Goal: Information Seeking & Learning: Learn about a topic

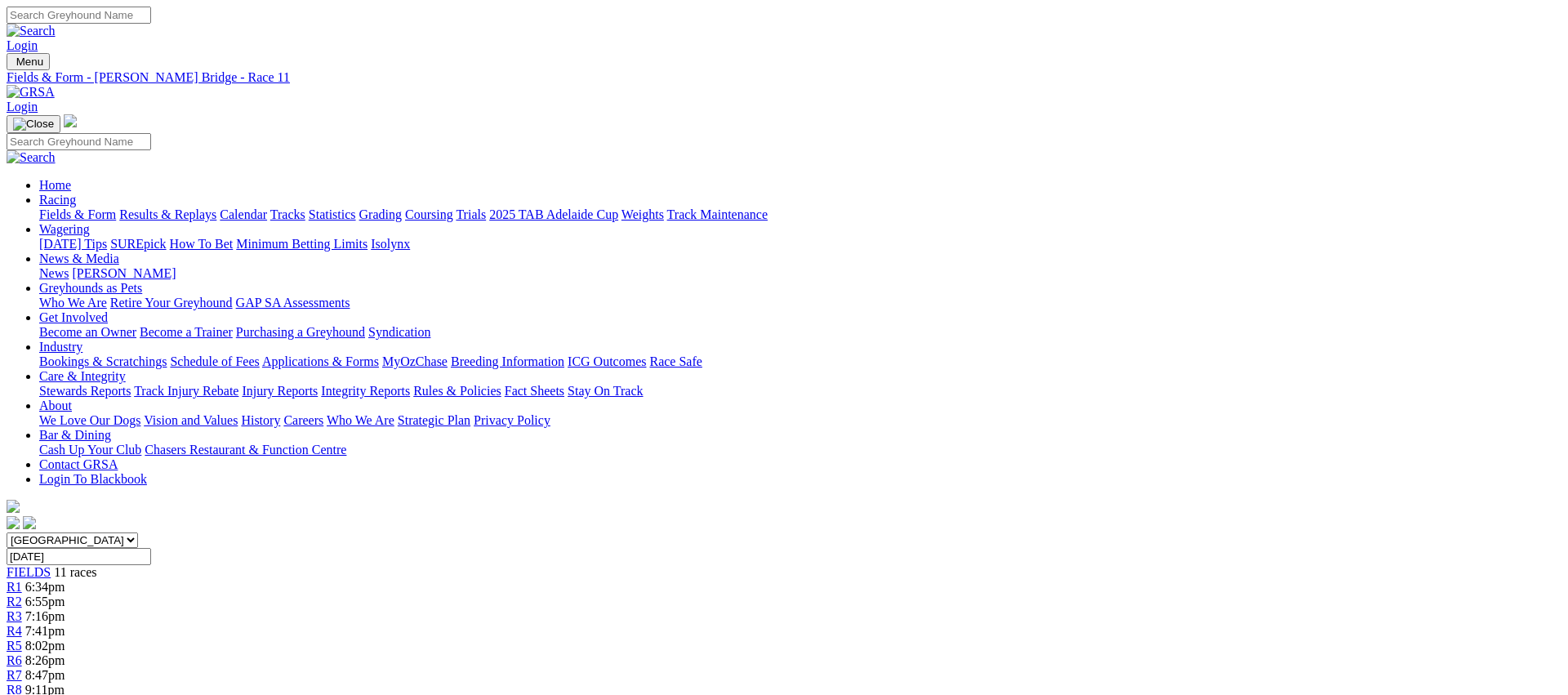
click at [116, 207] on link "Fields & Form" at bounding box center [77, 214] width 77 height 13
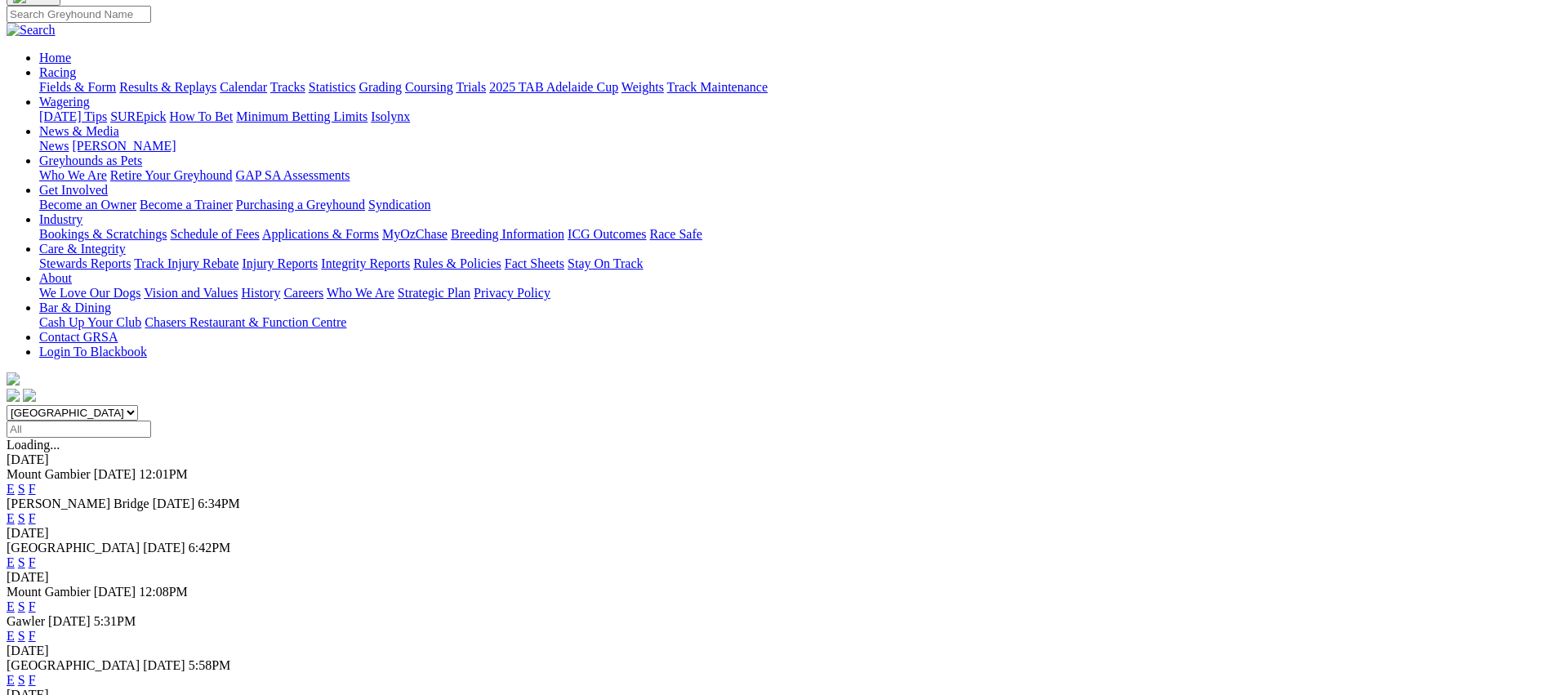
scroll to position [122, 0]
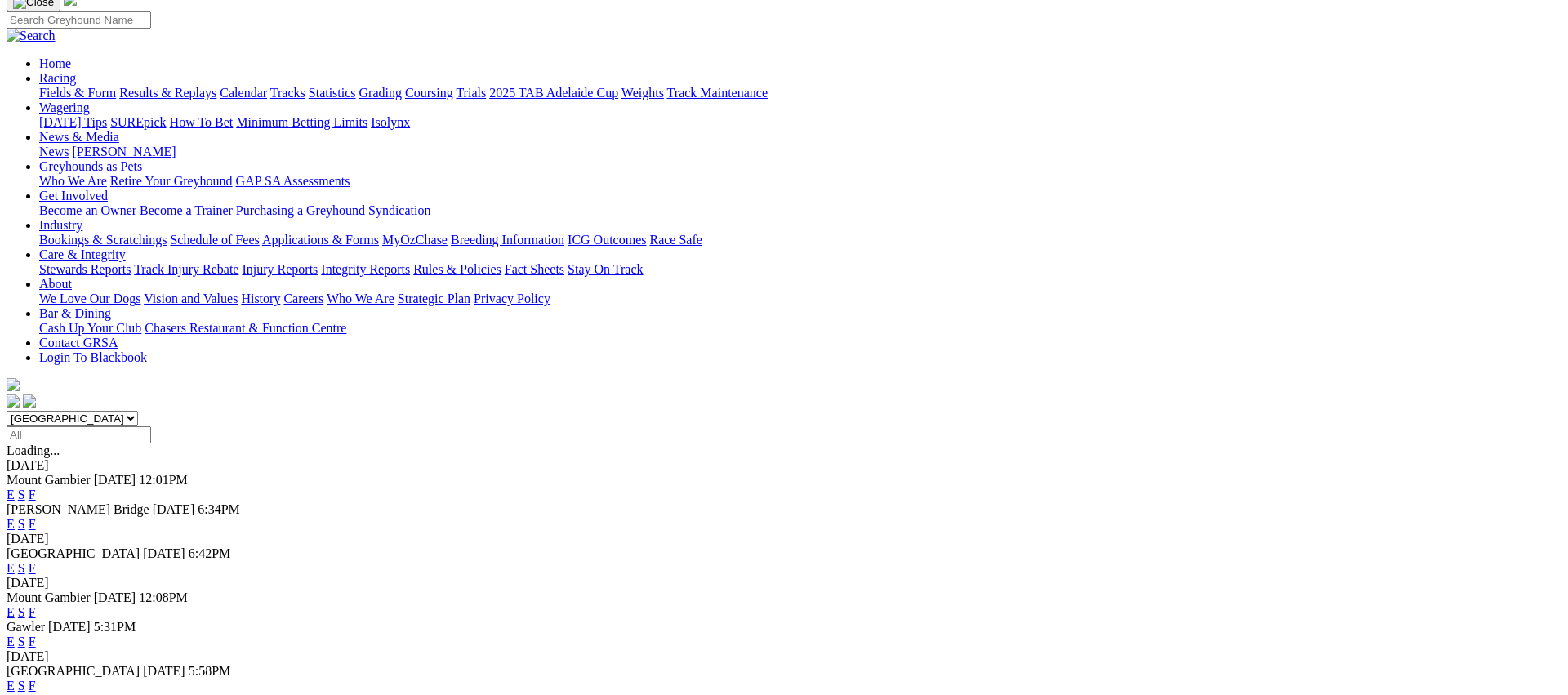
click at [14, 561] on link "E" at bounding box center [11, 568] width 8 height 13
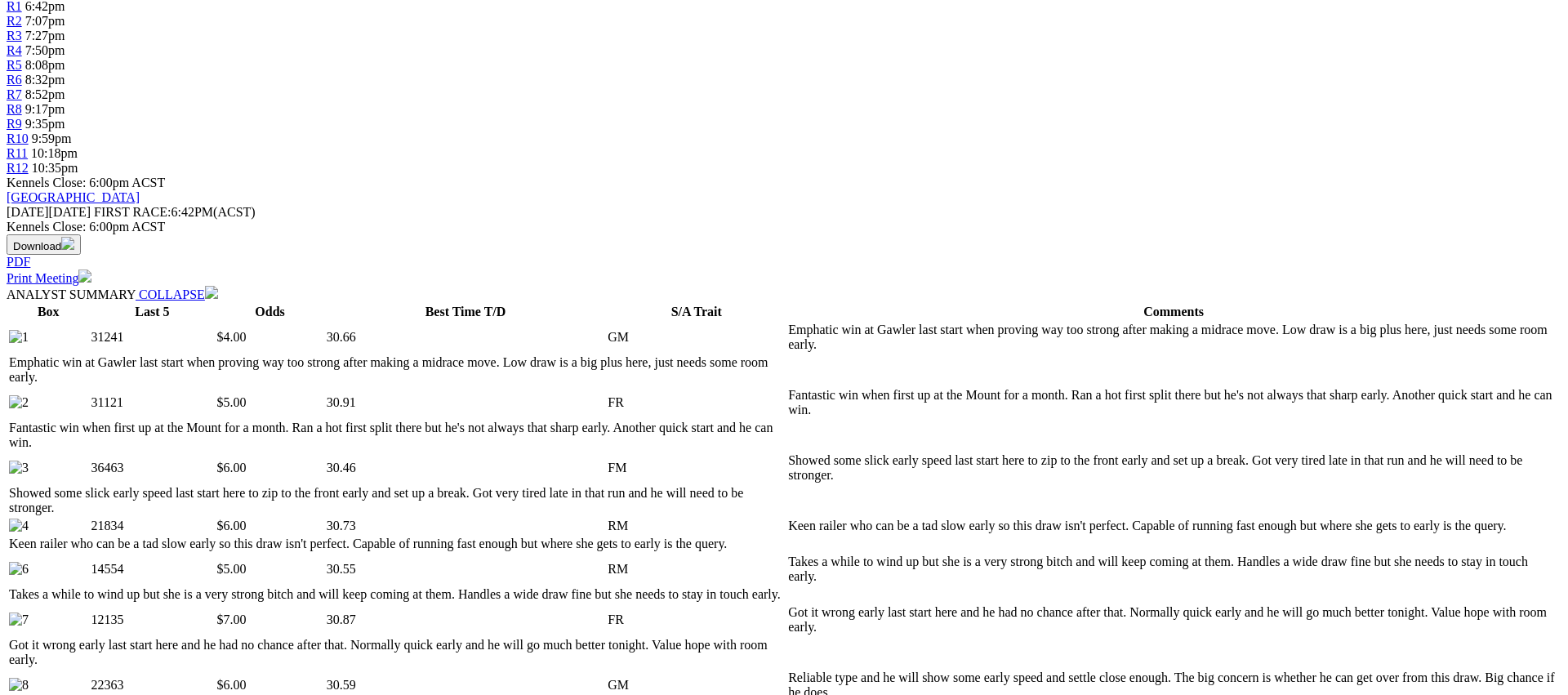
scroll to position [666, 0]
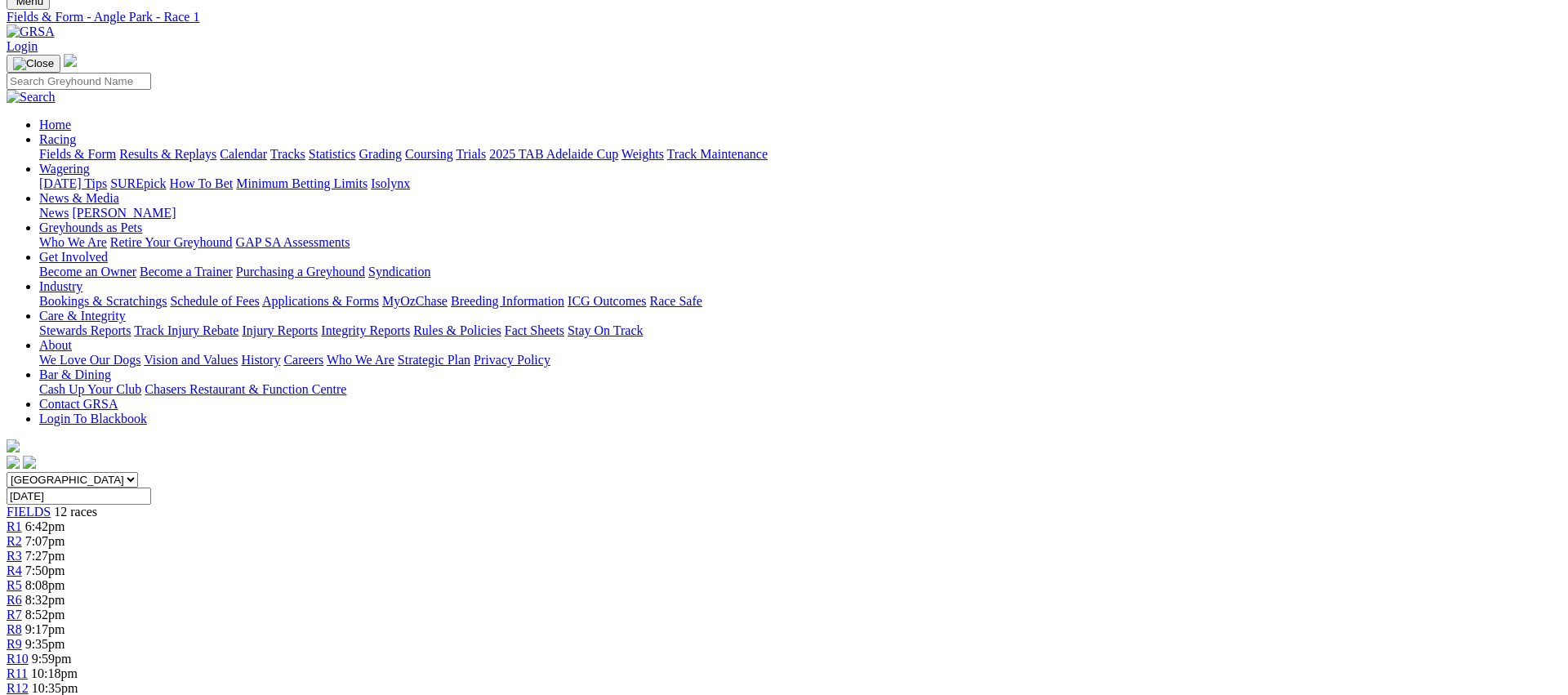
scroll to position [0, 0]
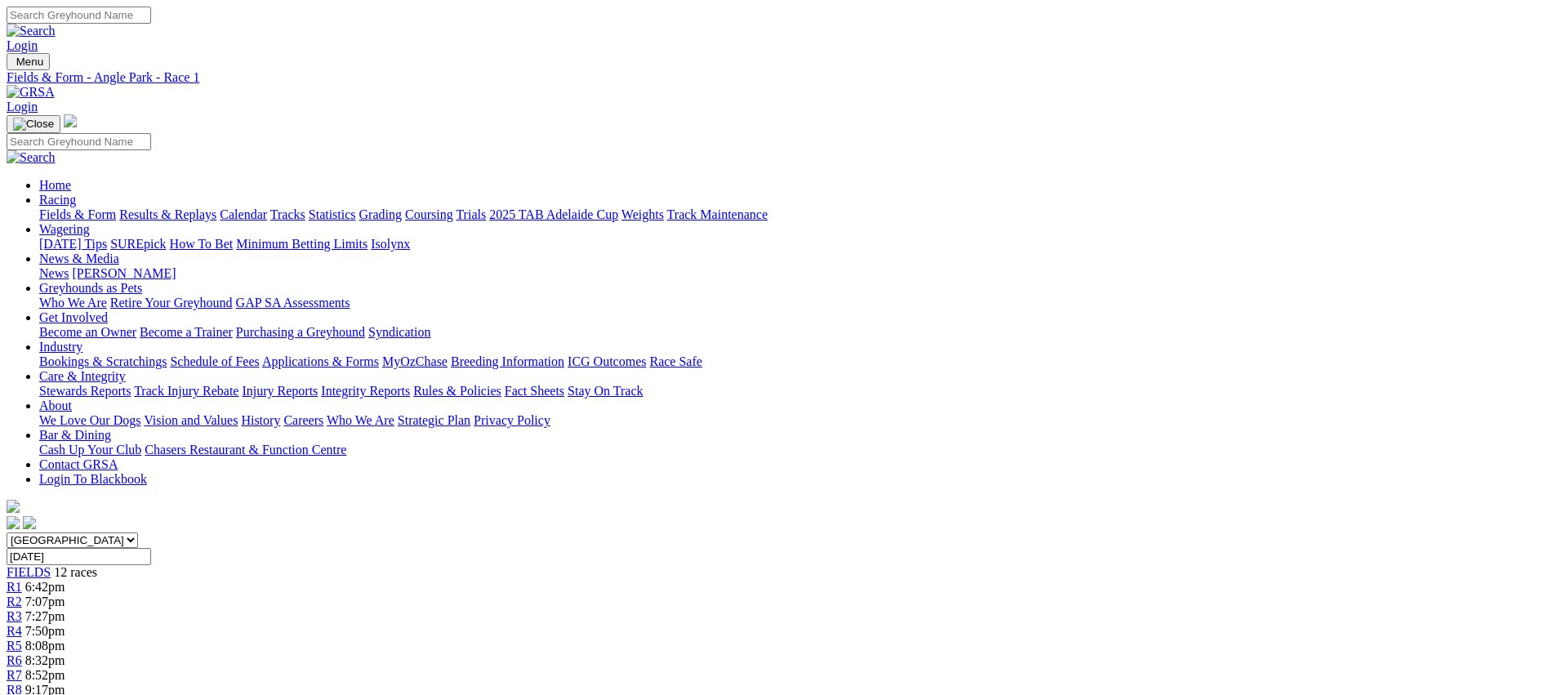
click at [22, 595] on span "R2" at bounding box center [14, 601] width 15 height 13
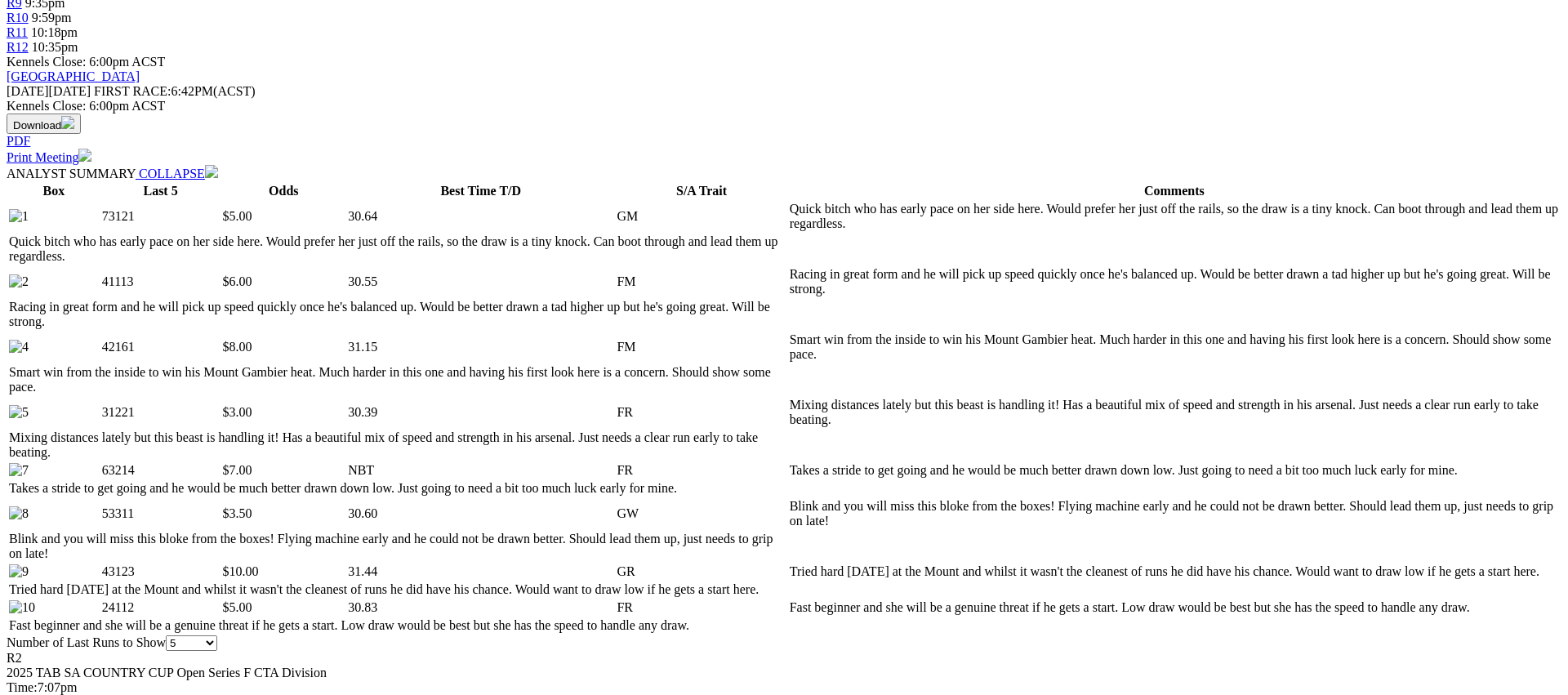
scroll to position [703, 0]
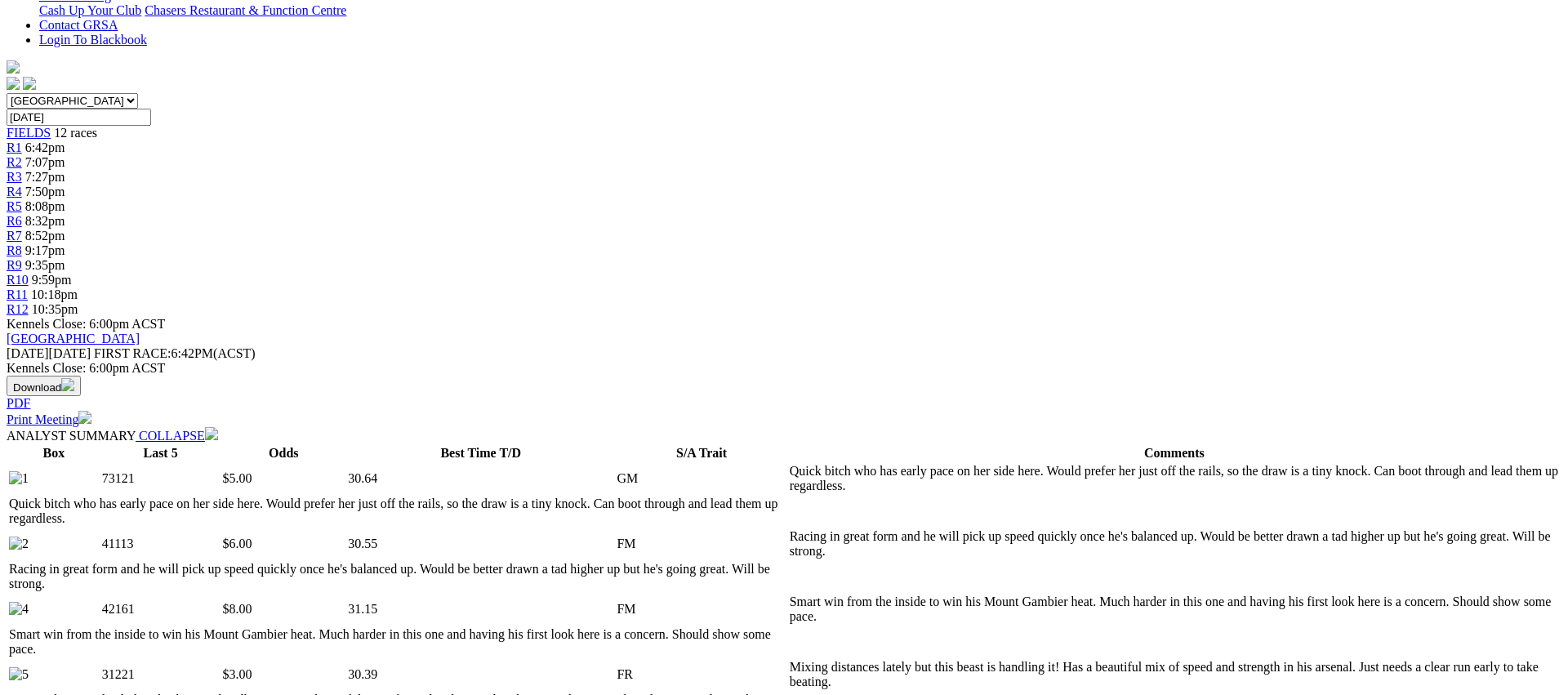
scroll to position [0, 0]
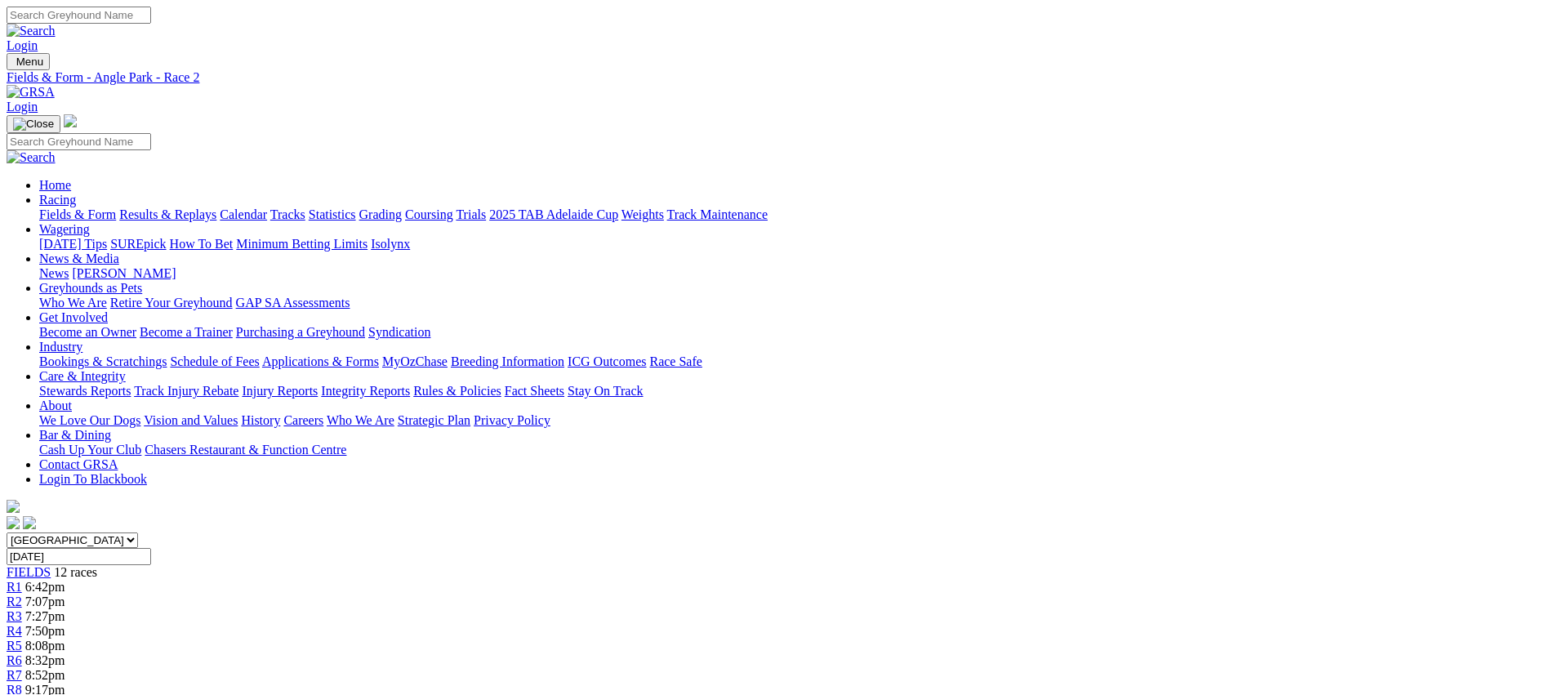
click at [22, 609] on span "R3" at bounding box center [14, 616] width 15 height 13
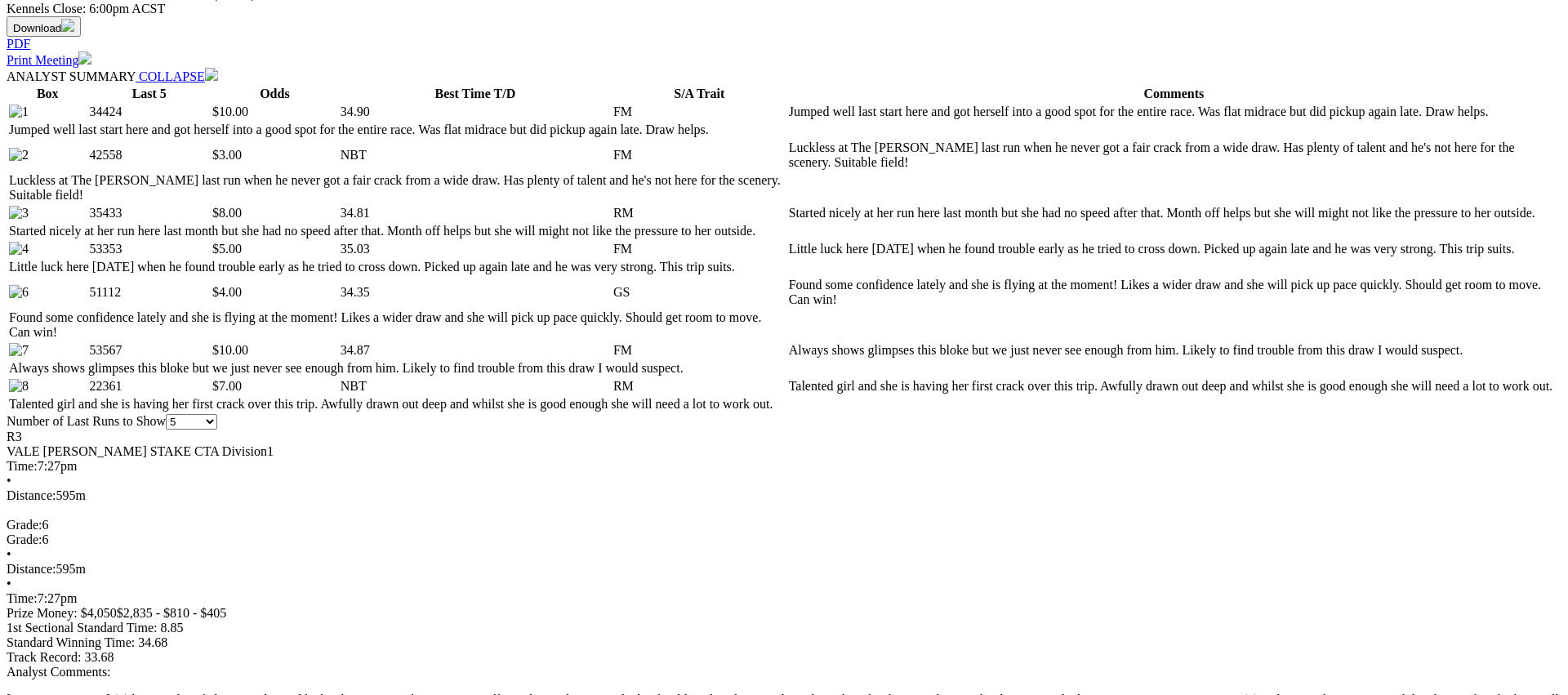
scroll to position [811, 0]
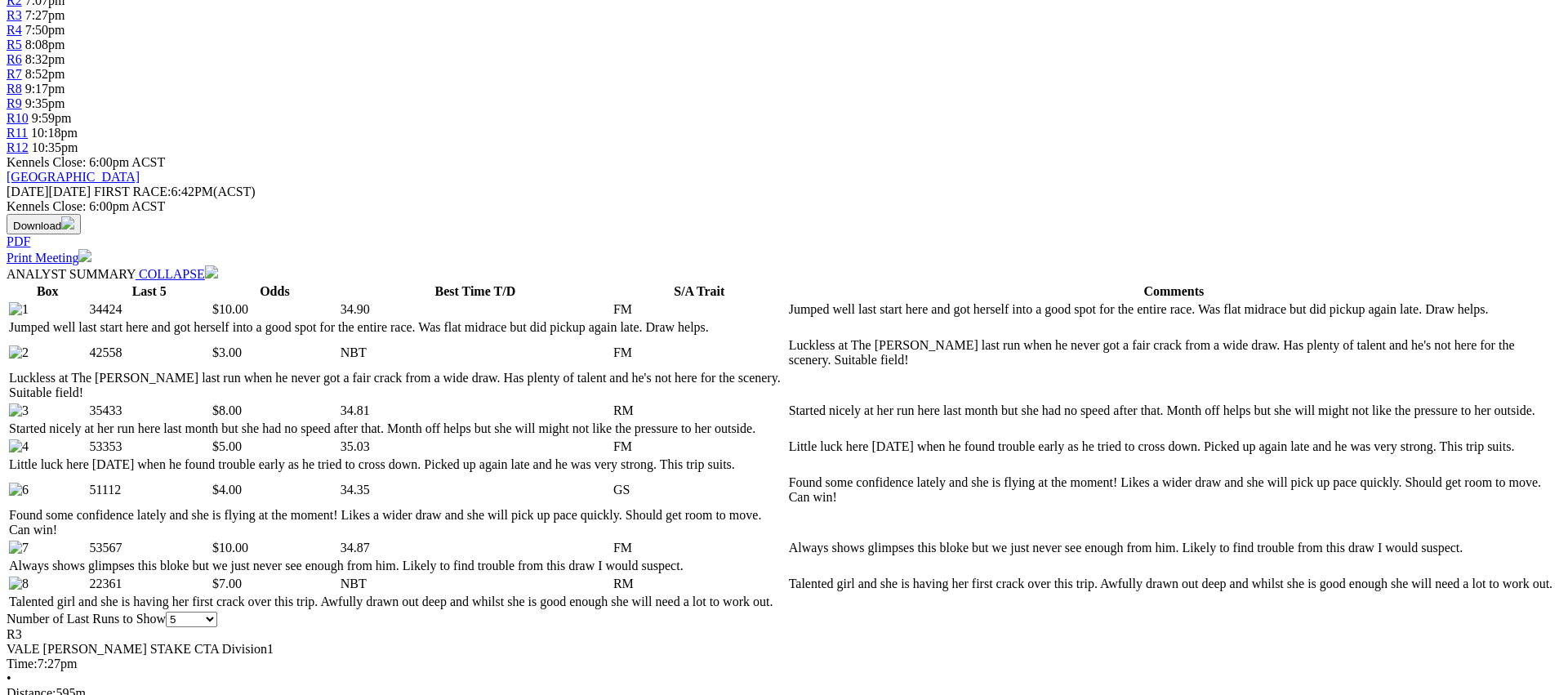
scroll to position [603, 0]
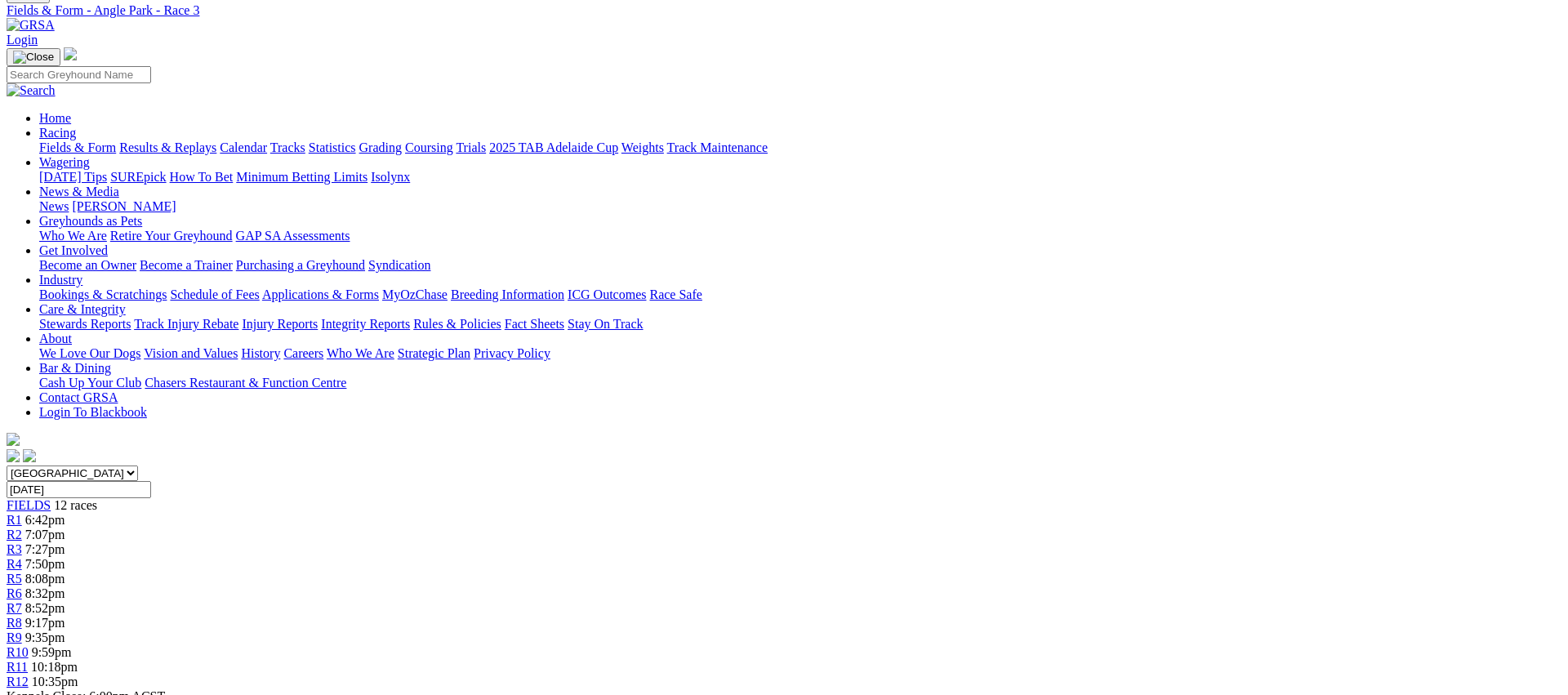
scroll to position [0, 0]
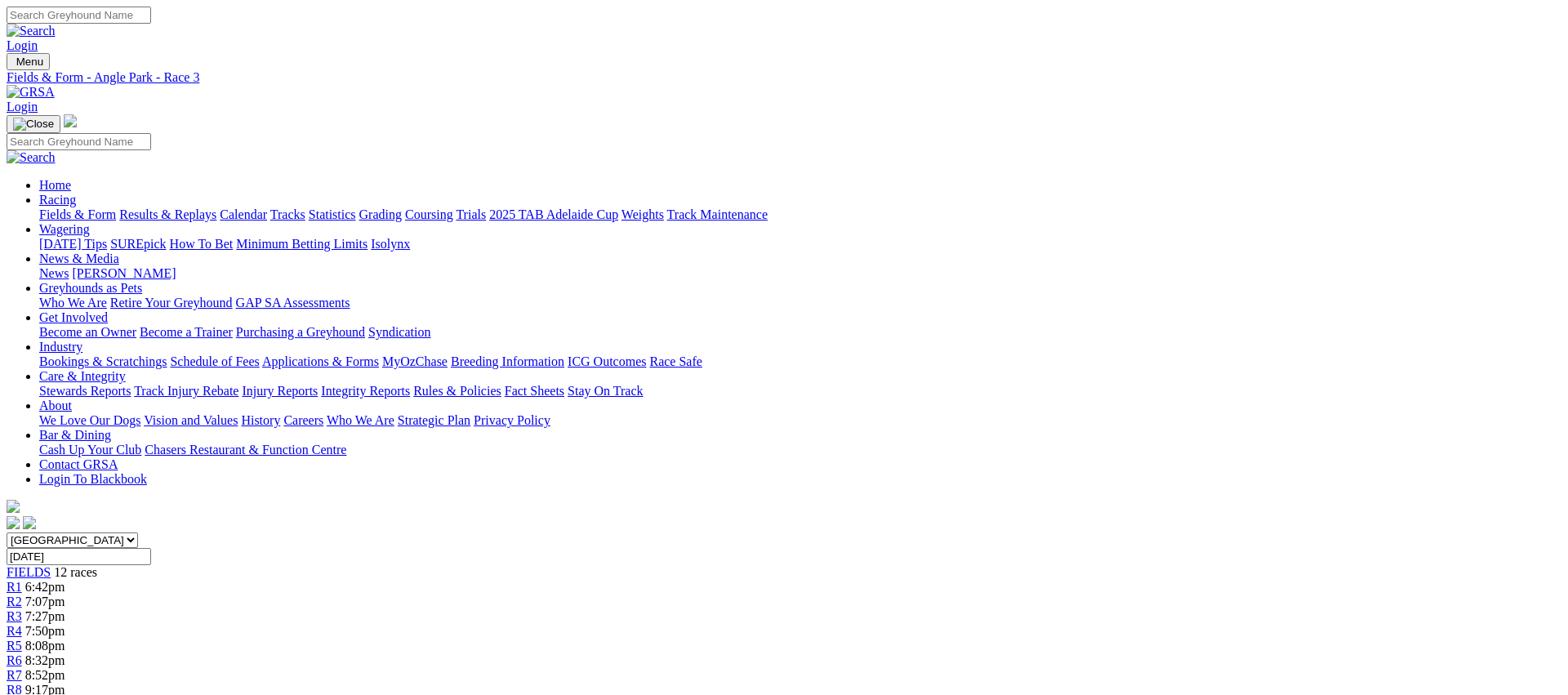
click at [22, 624] on span "R4" at bounding box center [14, 631] width 15 height 13
